Goal: Task Accomplishment & Management: Manage account settings

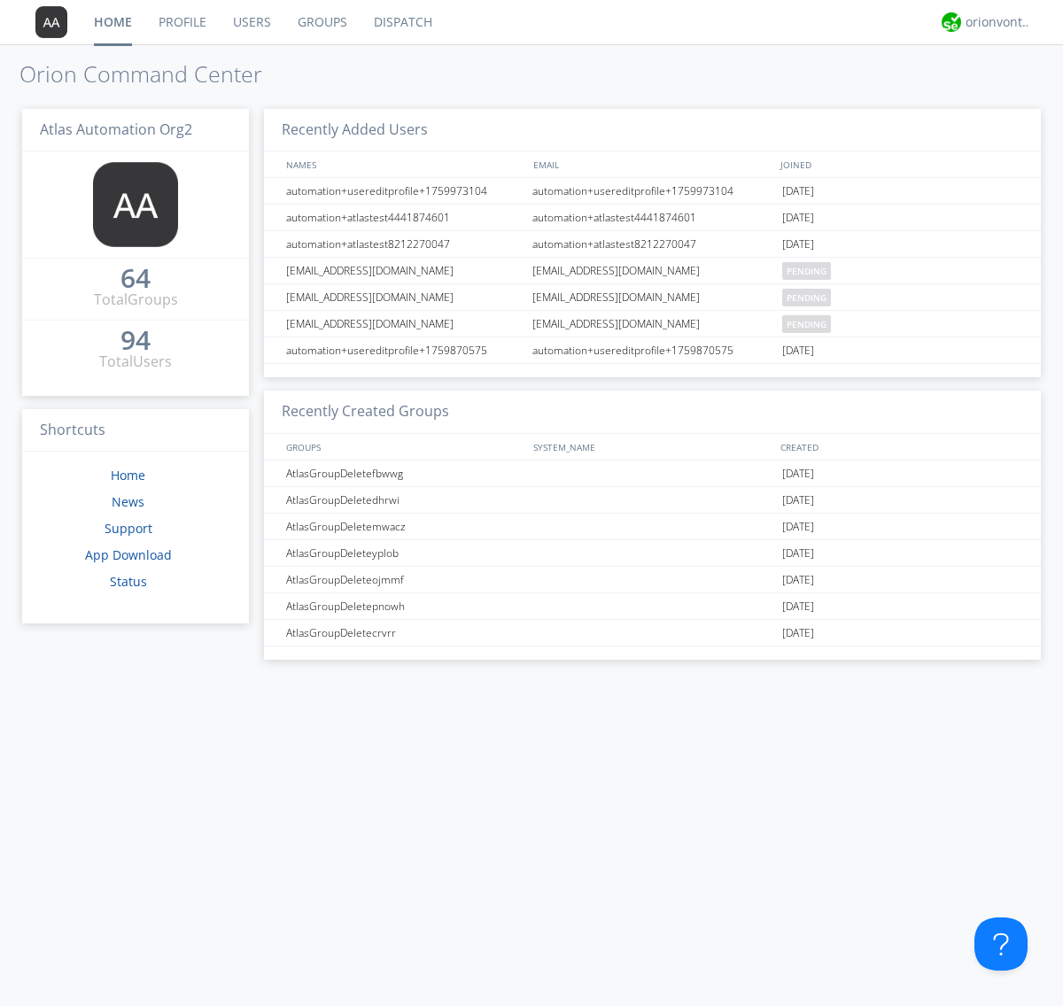
click at [321, 22] on link "Groups" at bounding box center [322, 22] width 76 height 44
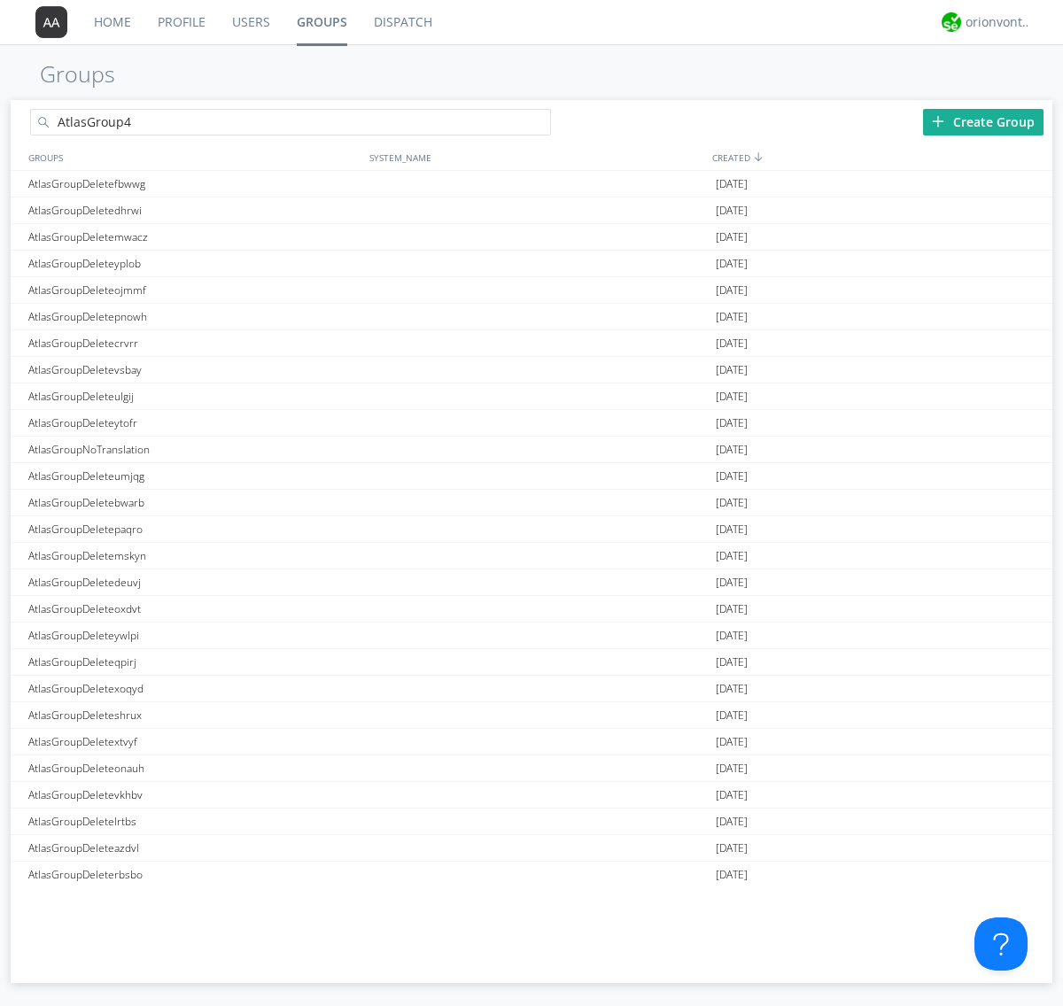
type input "AtlasGroup4"
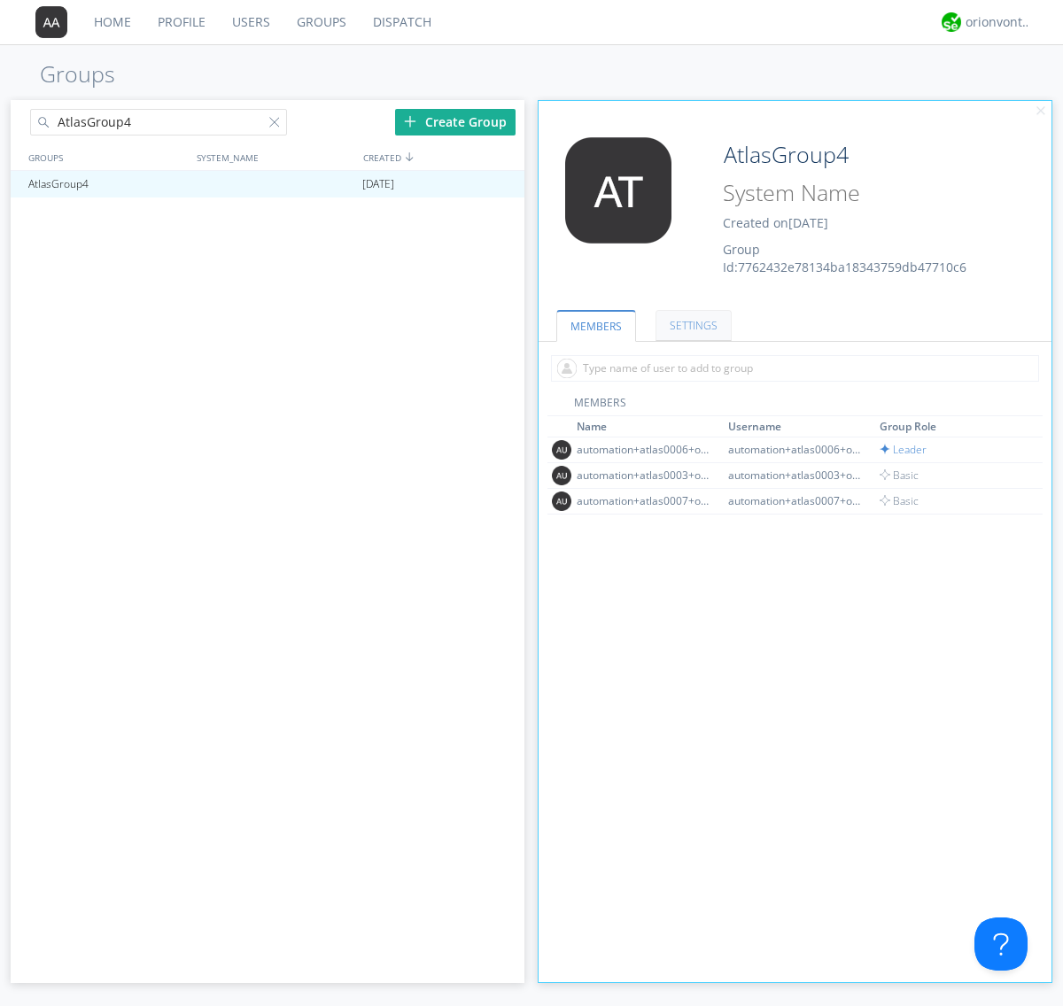
click at [691, 325] on link "SETTINGS" at bounding box center [693, 325] width 76 height 31
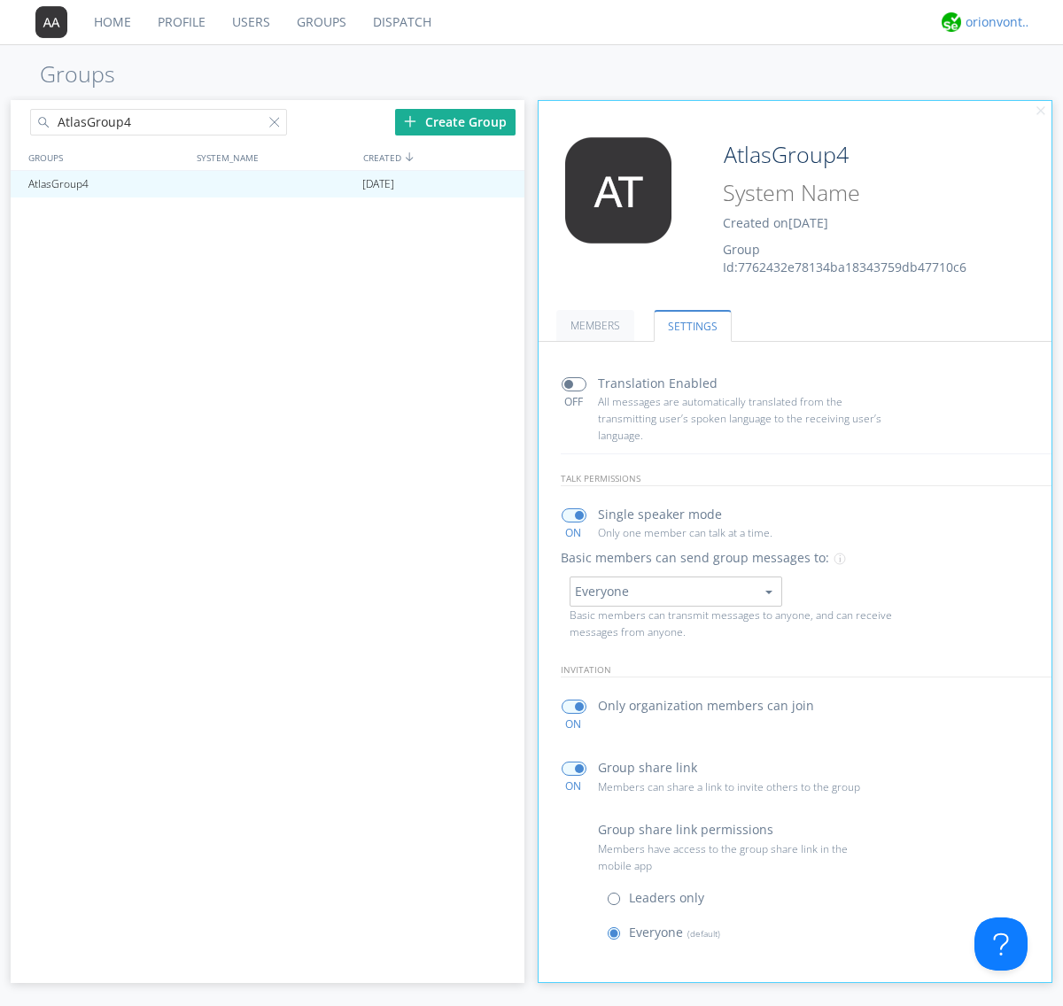
click at [994, 22] on div "orionvontas+atlas+automation+org2" at bounding box center [998, 22] width 66 height 18
